Goal: Find specific page/section: Find specific page/section

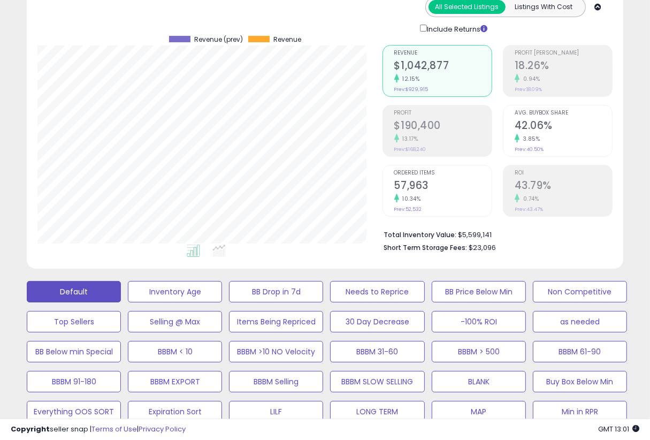
scroll to position [219, 345]
click at [628, 171] on div "Analytics Totals For All Selected Listings Listings With Cost Include Returns" at bounding box center [325, 123] width 613 height 301
